Goal: Task Accomplishment & Management: Manage account settings

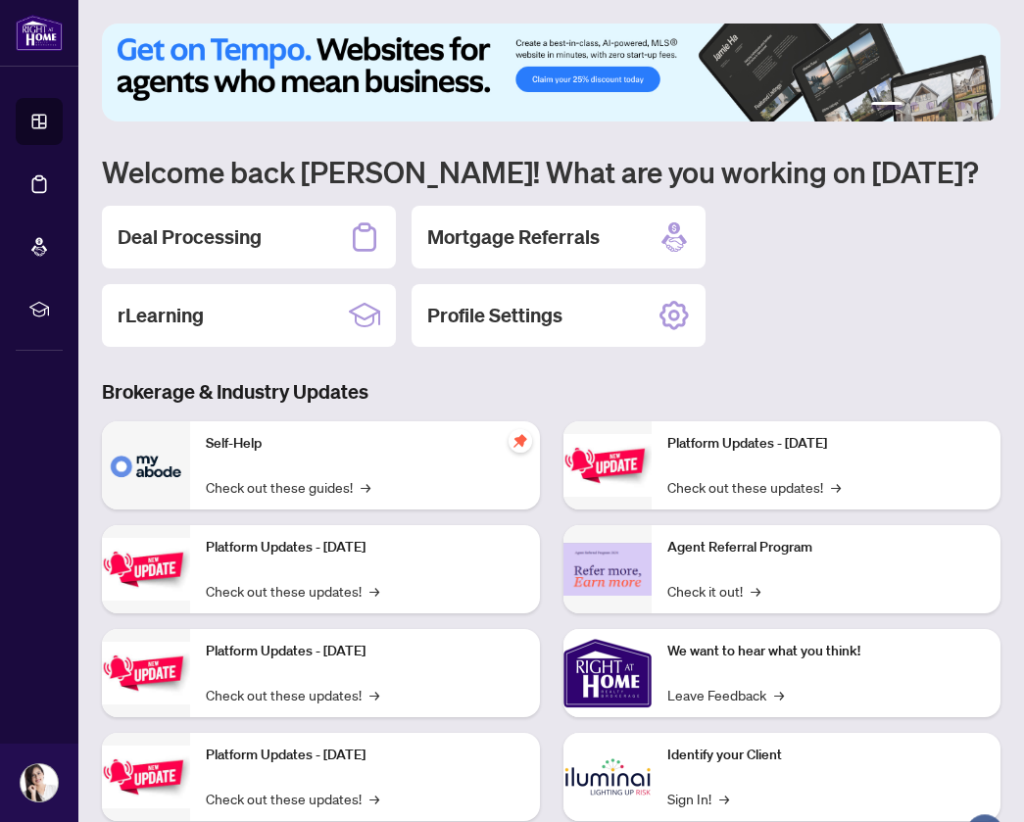
click at [261, 226] on h2 "Deal Processing" at bounding box center [190, 237] width 144 height 27
click at [261, 226] on main "1 2 3 4 5 6 Welcome back [PERSON_NAME]! What are you working on [DATE]? Deal Pr…" at bounding box center [551, 411] width 946 height 822
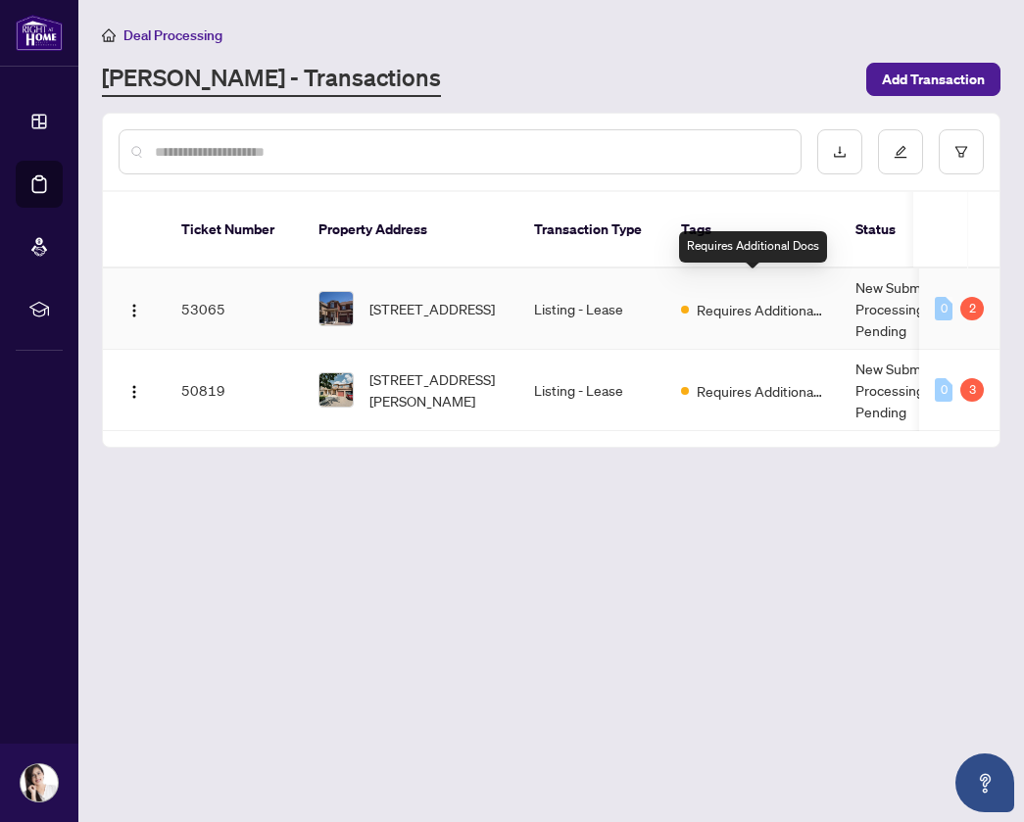
click at [736, 311] on td "Requires Additional Docs" at bounding box center [753, 309] width 174 height 81
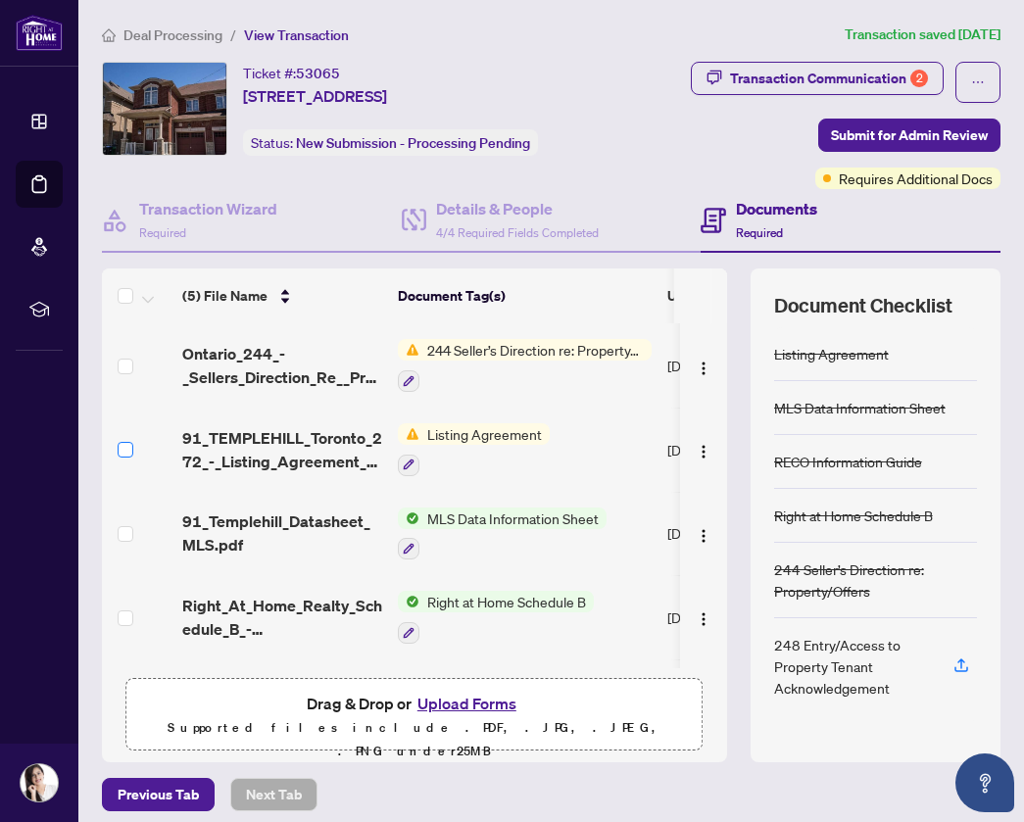
click at [129, 454] on span at bounding box center [126, 450] width 16 height 16
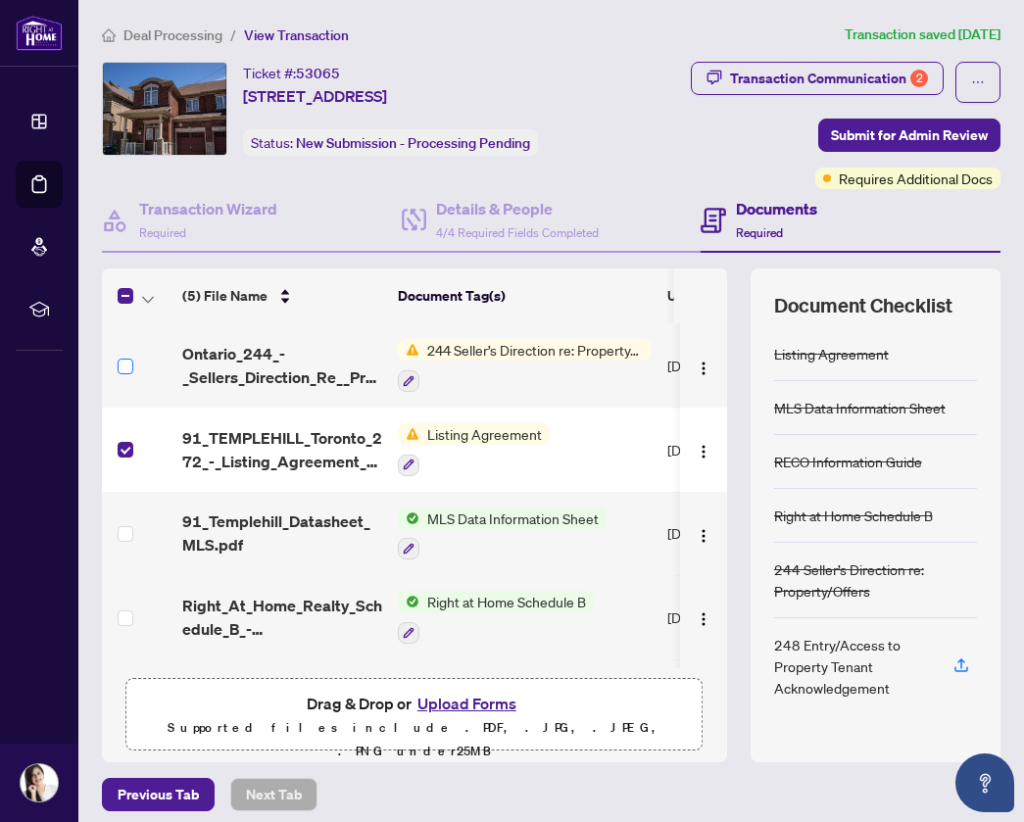
click at [124, 370] on span at bounding box center [126, 367] width 16 height 16
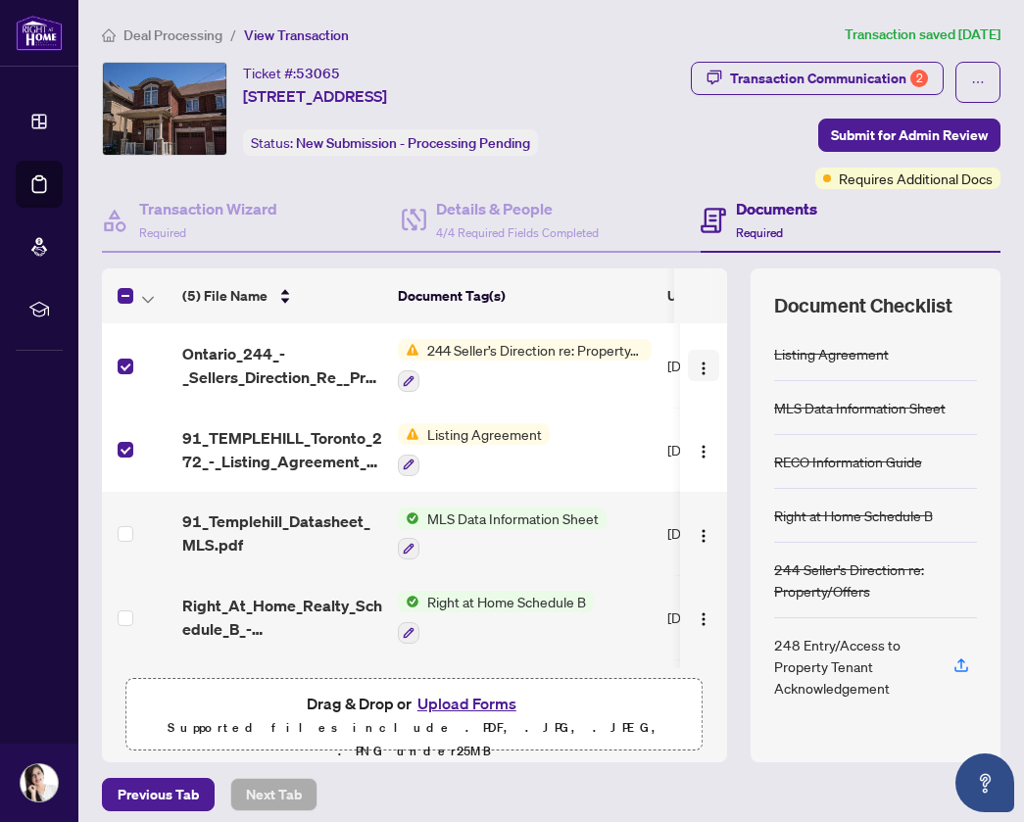
click at [688, 363] on button "button" at bounding box center [703, 365] width 31 height 31
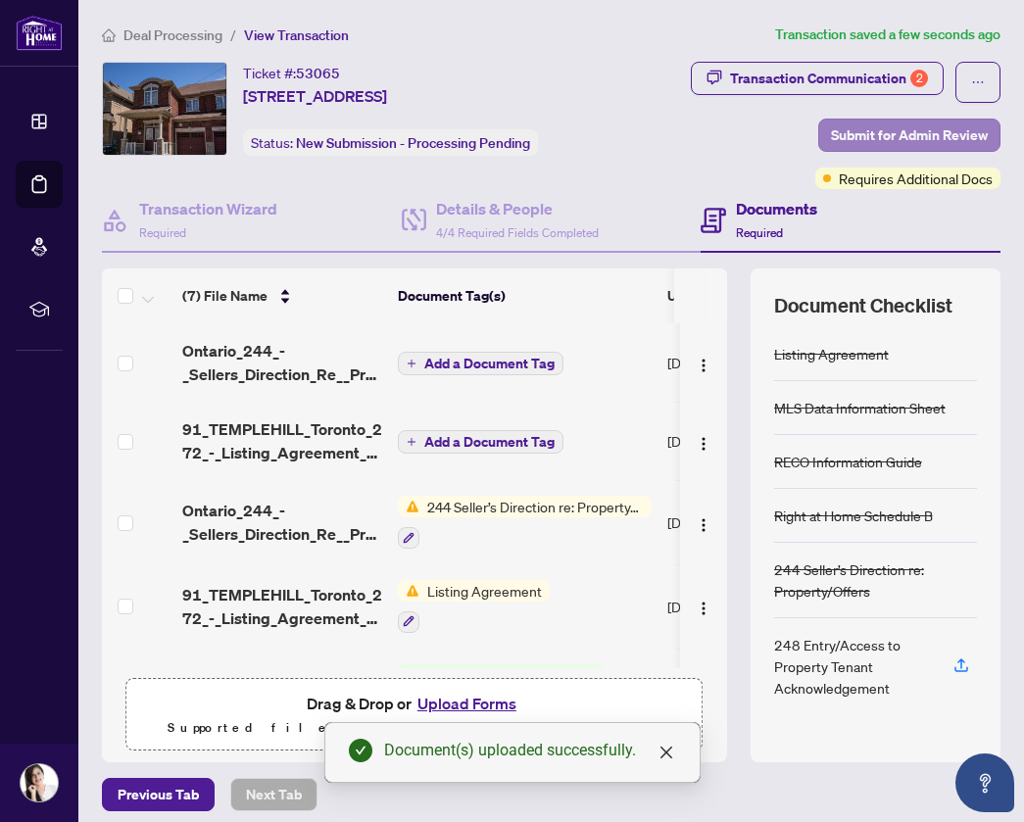
click at [924, 130] on span "Submit for Admin Review" at bounding box center [909, 135] width 157 height 31
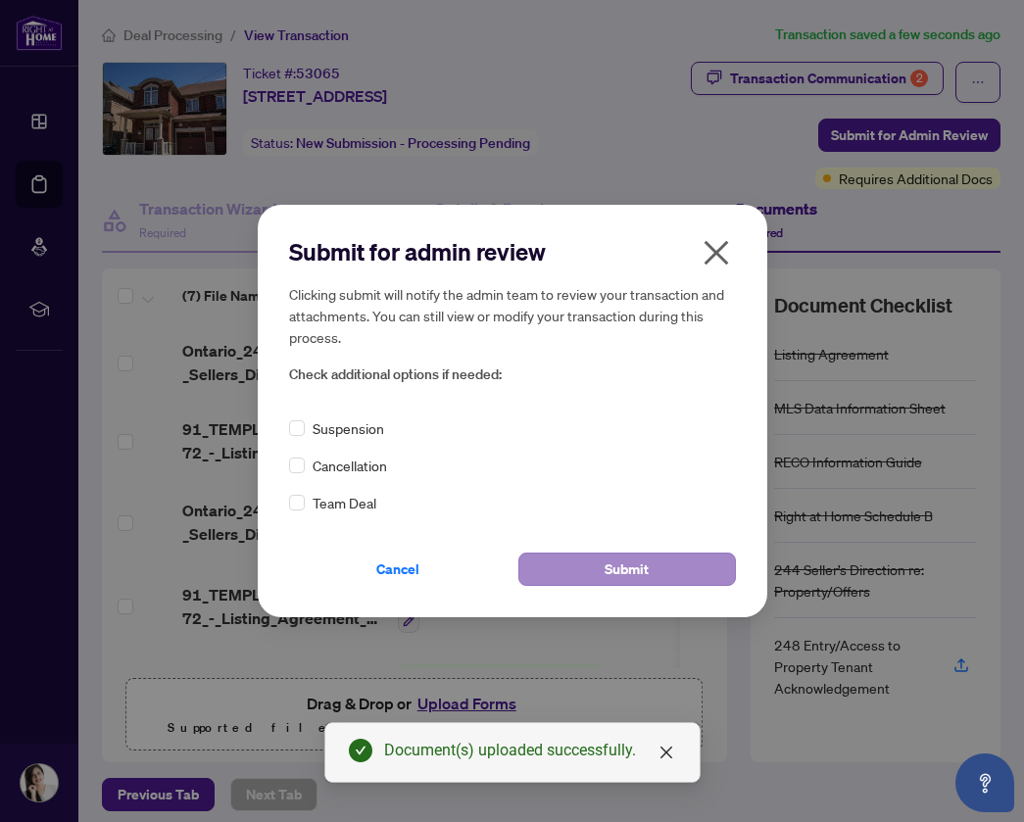
click at [625, 571] on span "Submit" at bounding box center [627, 569] width 44 height 31
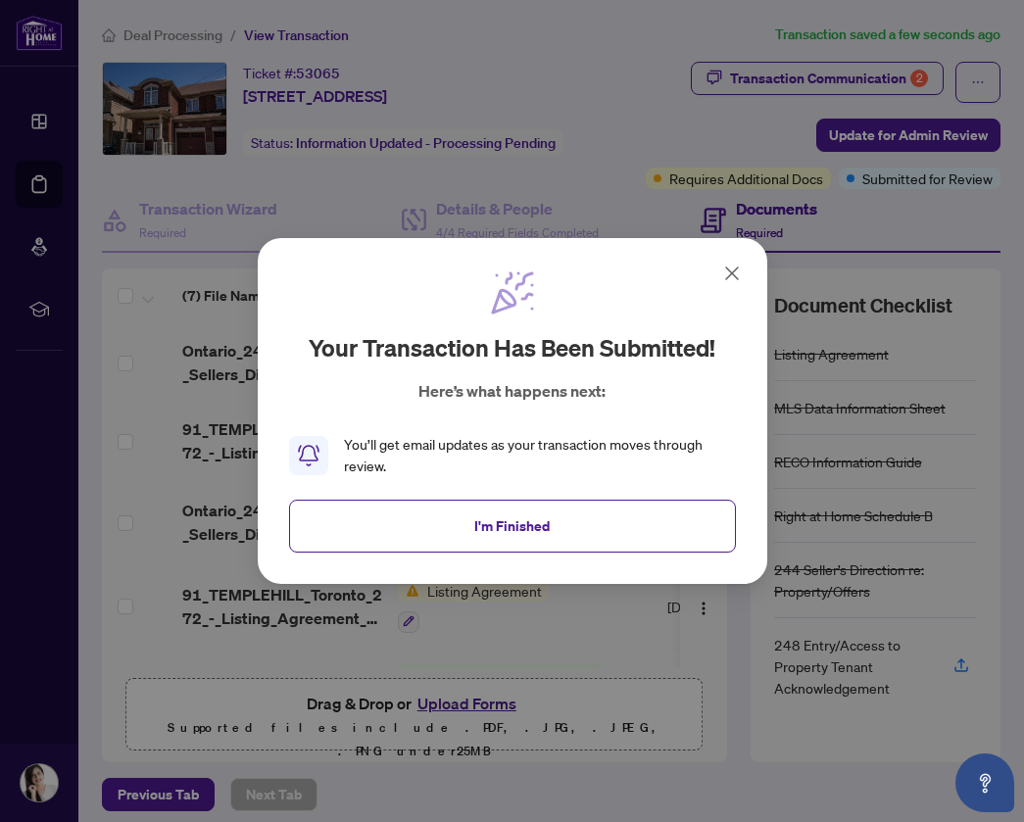
click at [566, 529] on button "I'm Finished" at bounding box center [512, 526] width 447 height 53
click at [566, 518] on span "244 Seller’s Direction re: Property/Offers" at bounding box center [536, 507] width 232 height 22
